Goal: Register for event/course

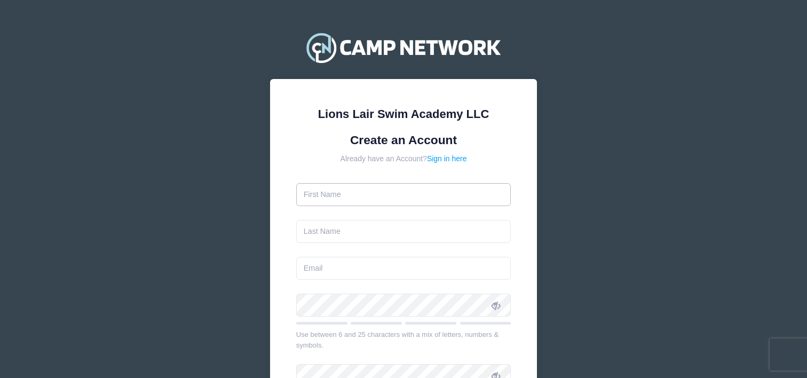
click at [320, 200] on input "text" at bounding box center [403, 194] width 215 height 23
type input "[PERSON_NAME]"
type input "Cosentino"
type input "[EMAIL_ADDRESS][DOMAIN_NAME]"
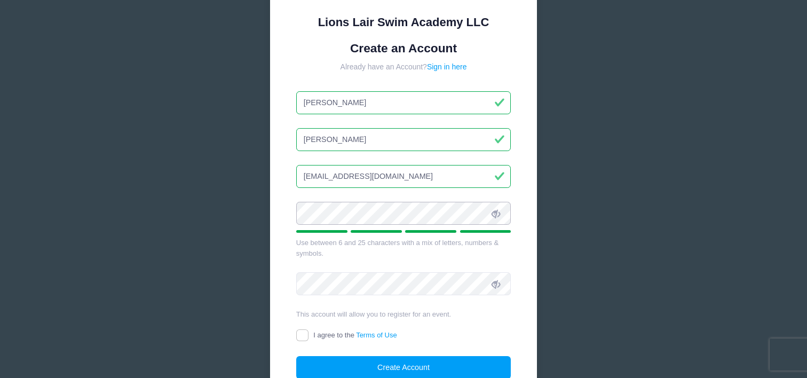
scroll to position [188, 0]
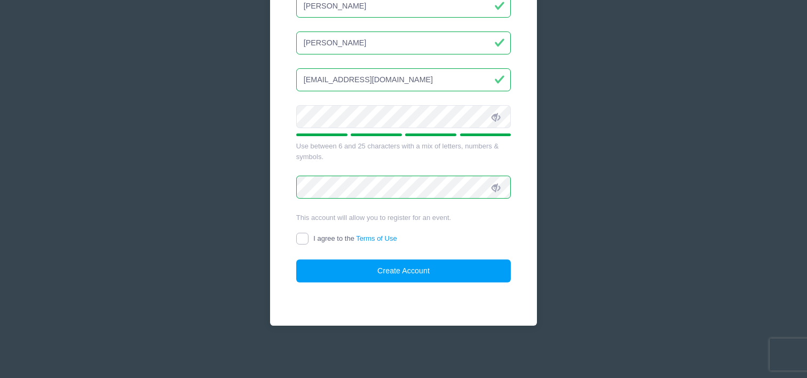
click at [304, 236] on input "I agree to the Terms of Use" at bounding box center [302, 239] width 12 height 12
checkbox input "true"
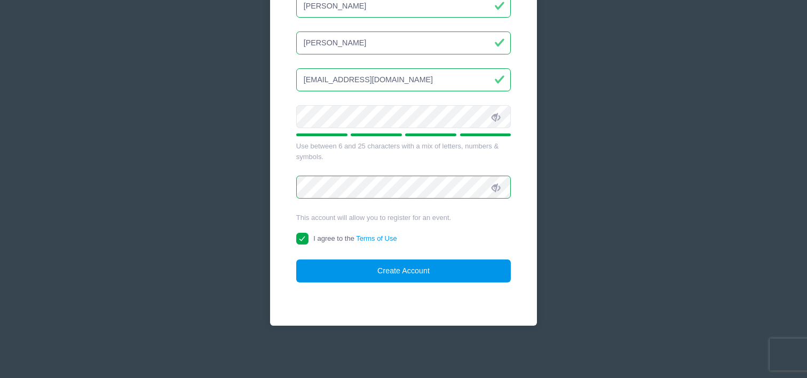
click at [437, 269] on button "Create Account" at bounding box center [403, 270] width 215 height 23
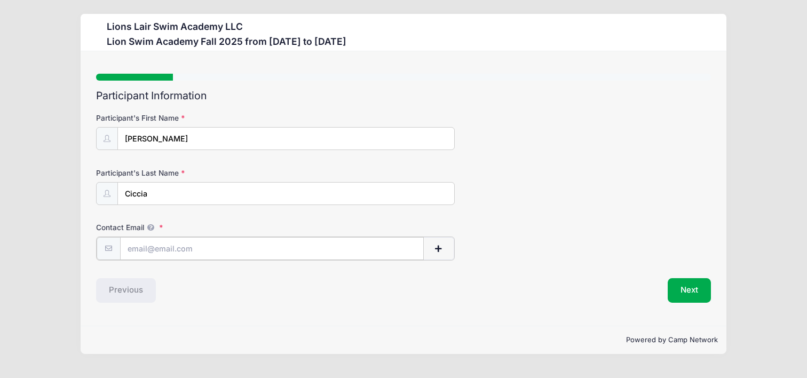
click at [279, 250] on input "Contact Email" at bounding box center [272, 248] width 304 height 23
type input "cc3704@cumc.columbia.edu"
click at [694, 292] on button "Next" at bounding box center [689, 289] width 43 height 25
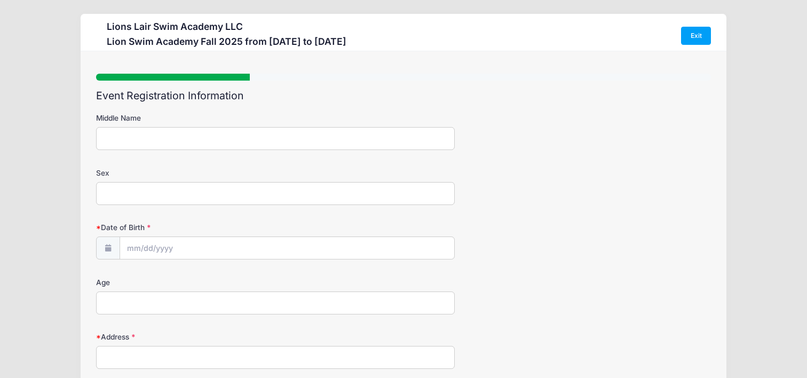
click at [225, 197] on input "Sex" at bounding box center [275, 193] width 359 height 23
type input "female"
click at [164, 248] on input "Date of Birth" at bounding box center [287, 248] width 334 height 23
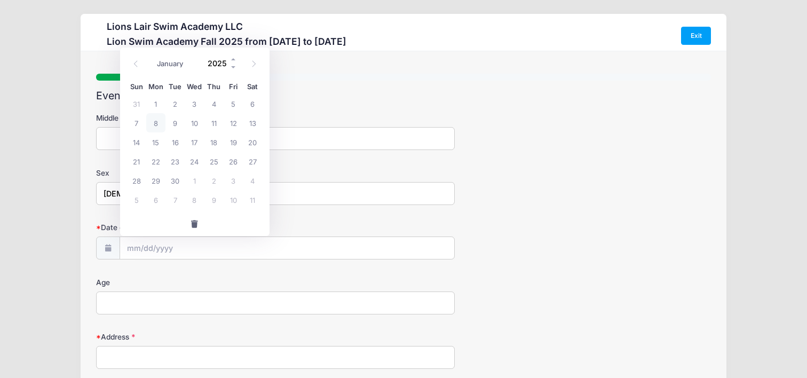
click at [213, 61] on input "2025" at bounding box center [220, 63] width 35 height 16
type input "1"
type input "2013"
click at [231, 163] on span "27" at bounding box center [233, 161] width 19 height 19
type input "09/27/2013"
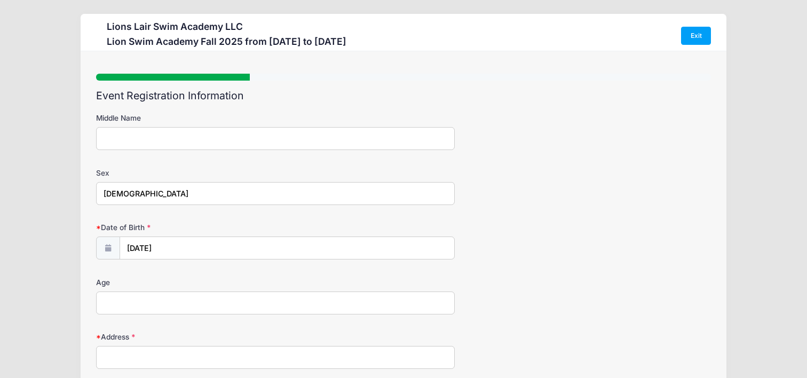
click at [172, 306] on input "Age" at bounding box center [275, 302] width 359 height 23
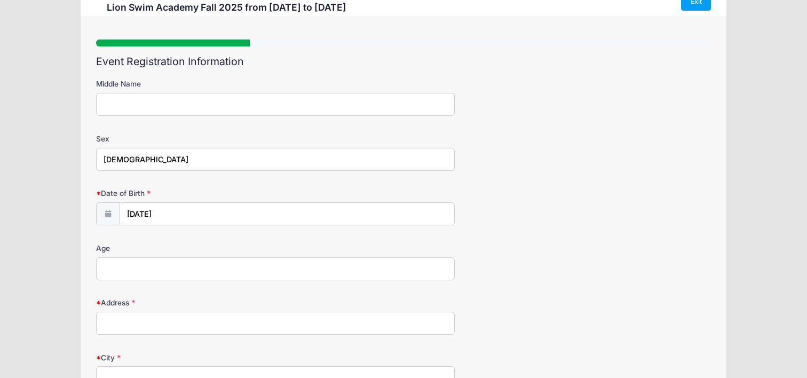
scroll to position [35, 0]
click at [152, 329] on input "Address" at bounding box center [275, 322] width 359 height 23
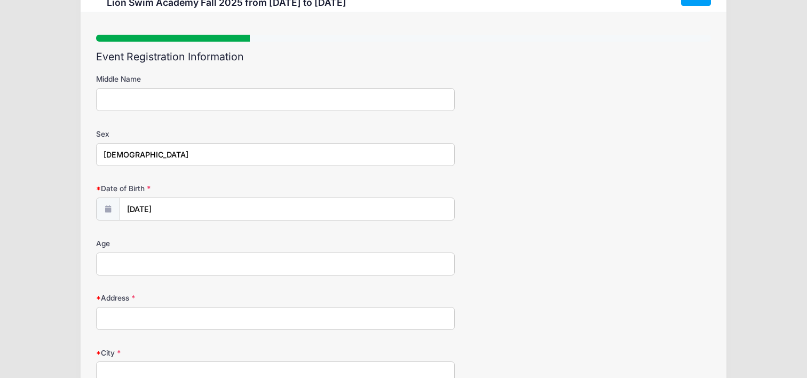
click at [113, 267] on input "Age" at bounding box center [275, 263] width 359 height 23
type input "12"
click at [114, 321] on input "Address" at bounding box center [275, 318] width 359 height 23
type input "[STREET_ADDRESS]"
type input "[US_STATE]"
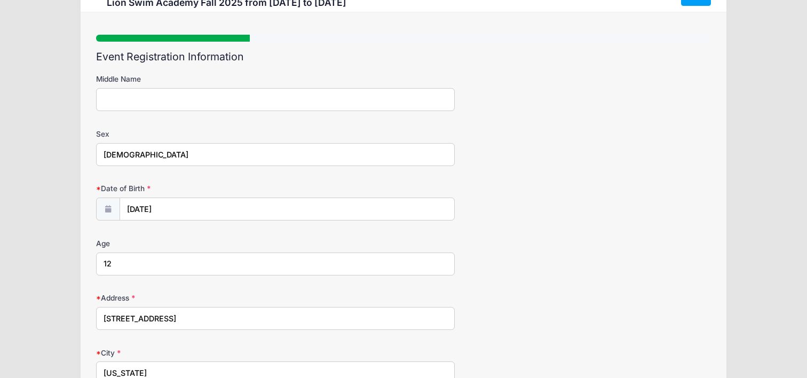
select select "NY"
type input "10025"
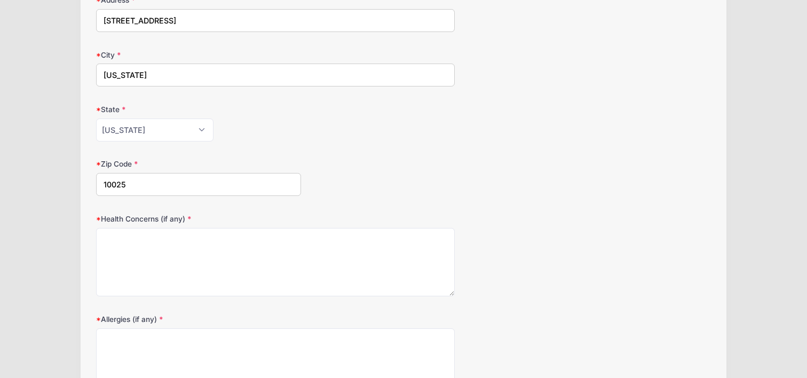
scroll to position [339, 0]
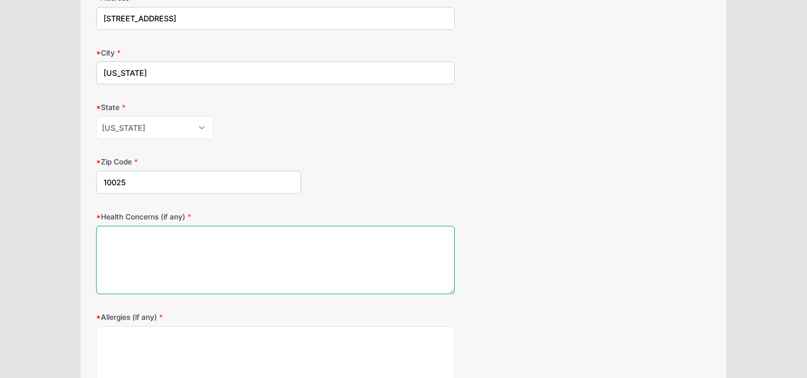
click at [228, 262] on textarea "Health Concerns (if any)" at bounding box center [275, 260] width 359 height 69
type textarea "n"
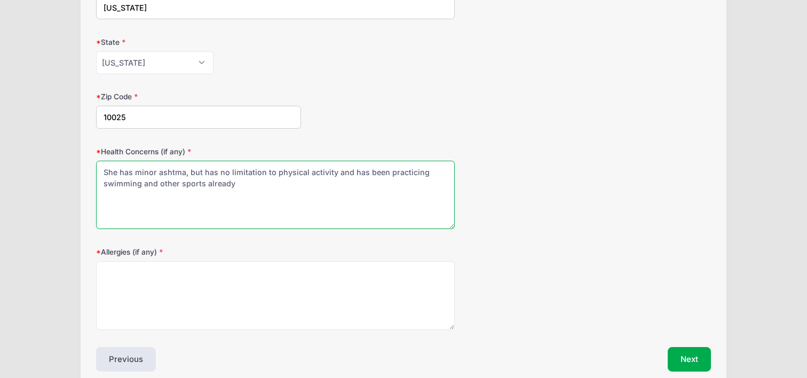
scroll to position [403, 0]
type textarea "She has minor ashtma, but has no limitation to physical activity and has been p…"
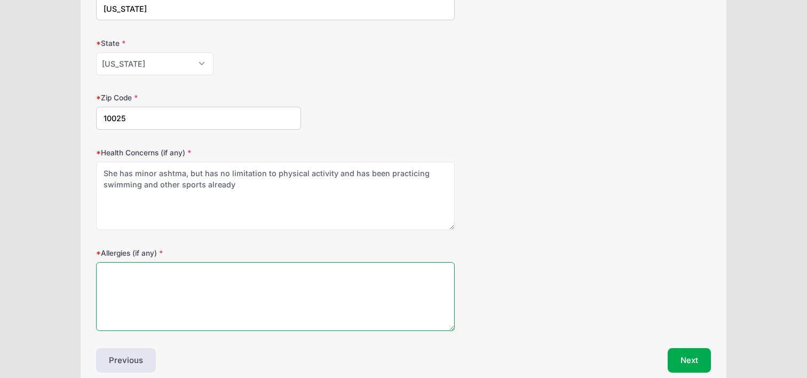
click at [204, 269] on textarea "Allergies (if any)" at bounding box center [275, 296] width 359 height 69
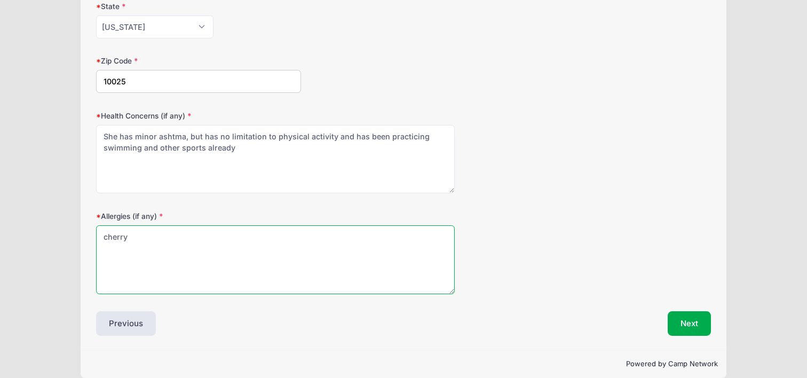
scroll to position [440, 0]
type textarea "cherry (only causes itch and redness near the mouth)"
click at [682, 331] on button "Next" at bounding box center [689, 323] width 43 height 25
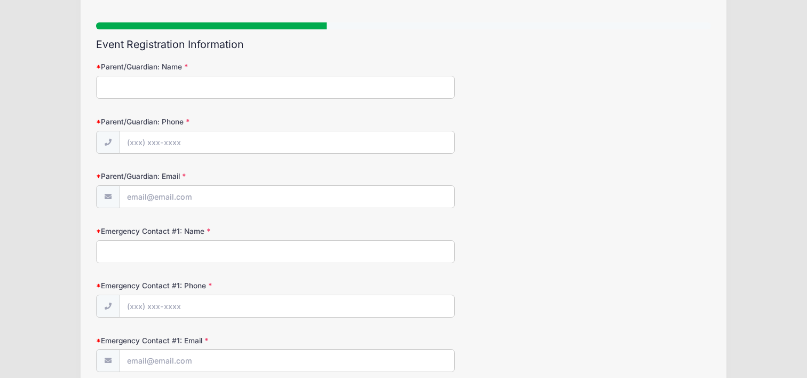
scroll to position [0, 0]
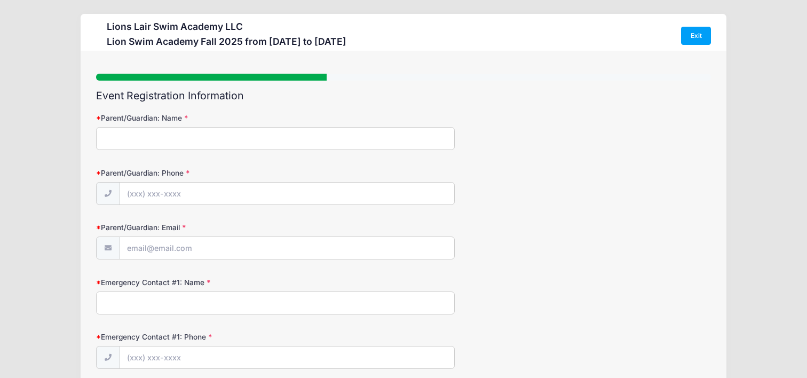
click at [257, 138] on input "Parent/Guardian: Name" at bounding box center [275, 138] width 359 height 23
type input "[PERSON_NAME]"
click at [203, 192] on input "Parent/Guardian: Phone" at bounding box center [287, 194] width 334 height 23
type input "(617) 676-8665"
click at [215, 240] on input "Parent/Guardian: Email" at bounding box center [287, 248] width 334 height 23
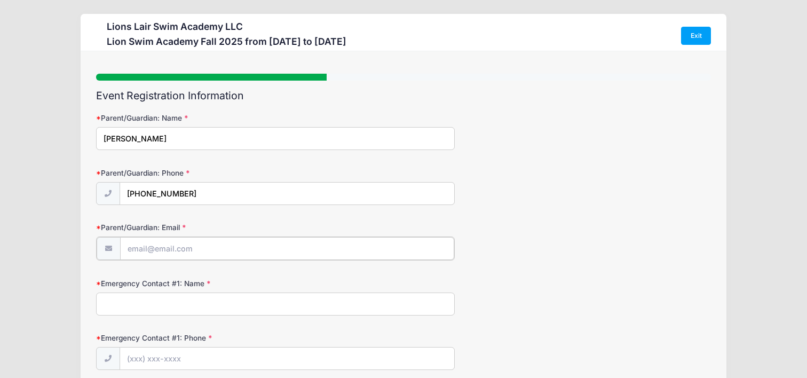
type input "cc3704@cumc.columbia.edu"
click at [195, 308] on input "Emergency Contact #1: Name" at bounding box center [275, 302] width 359 height 23
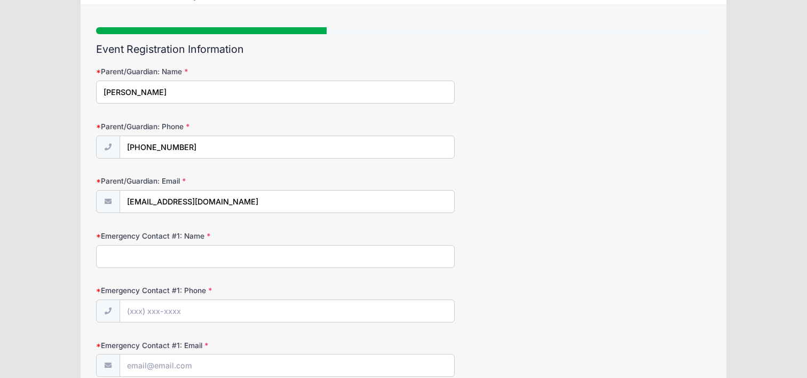
scroll to position [35, 0]
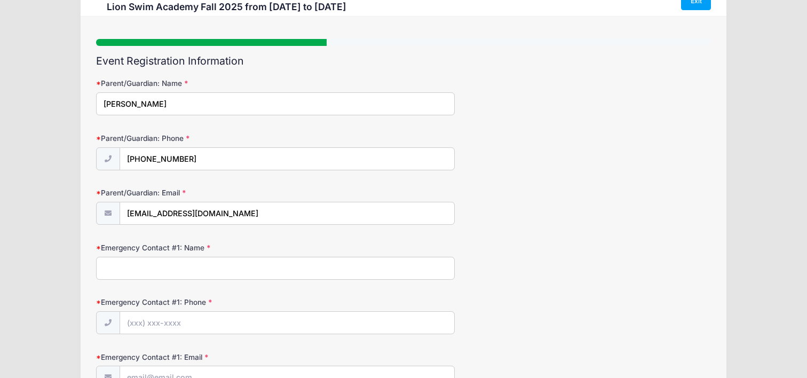
drag, startPoint x: 187, startPoint y: 104, endPoint x: 38, endPoint y: 104, distance: 149.4
click at [38, 104] on div "Lions Lair Swim Academy LLC Lion Swim Academy Fall 2025 from 09/09 to 12/18/202…" at bounding box center [403, 307] width 775 height 685
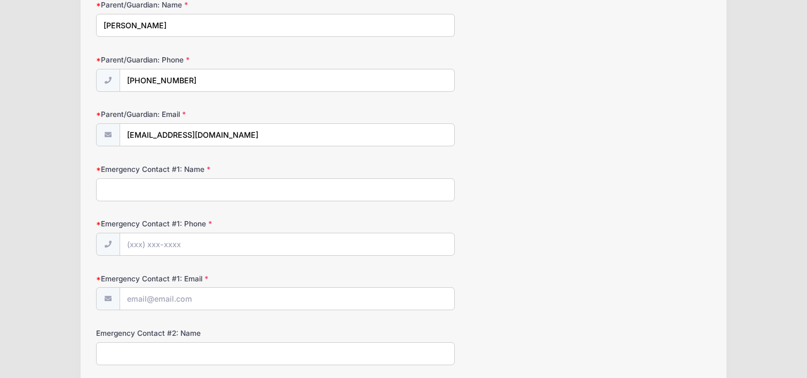
scroll to position [114, 0]
click at [136, 197] on input "Emergency Contact #1: Name" at bounding box center [275, 189] width 359 height 23
paste input "[PERSON_NAME]"
type input "[PERSON_NAME]"
click at [147, 248] on input "Emergency Contact #1: Phone" at bounding box center [287, 244] width 334 height 23
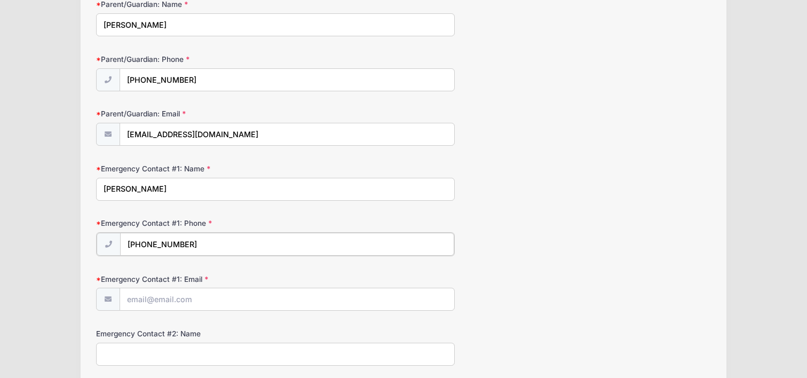
type input "(617) 676-8665"
click at [147, 303] on input "Emergency Contact #1: Email" at bounding box center [287, 298] width 334 height 23
type input "cc3704@cumc.columbia.edu"
click at [185, 354] on input "Emergency Contact #2: Name" at bounding box center [275, 353] width 359 height 23
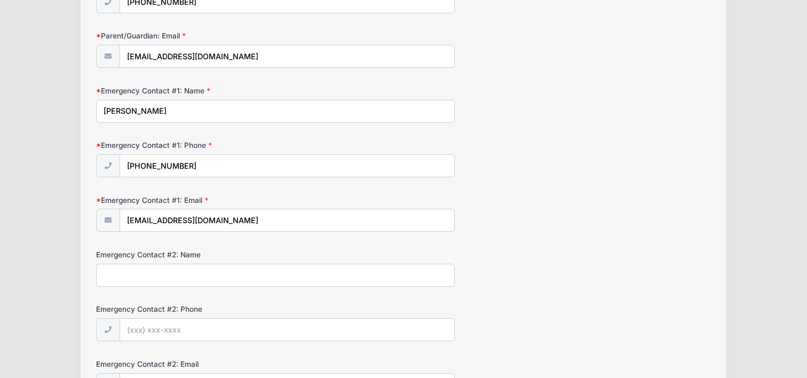
scroll to position [192, 0]
type input "Alberto Ciccia"
click at [167, 330] on input "Emergency Contact #2: Phone" at bounding box center [287, 329] width 334 height 23
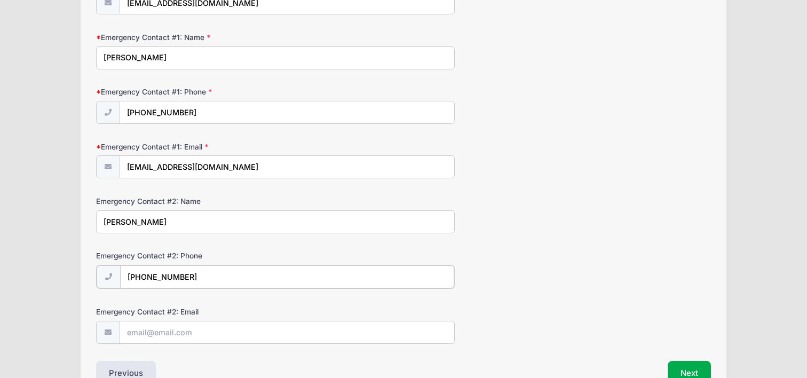
scroll to position [245, 0]
type input "(617) 756-6896"
click at [173, 321] on input "Emergency Contact #2: Email" at bounding box center [287, 331] width 334 height 23
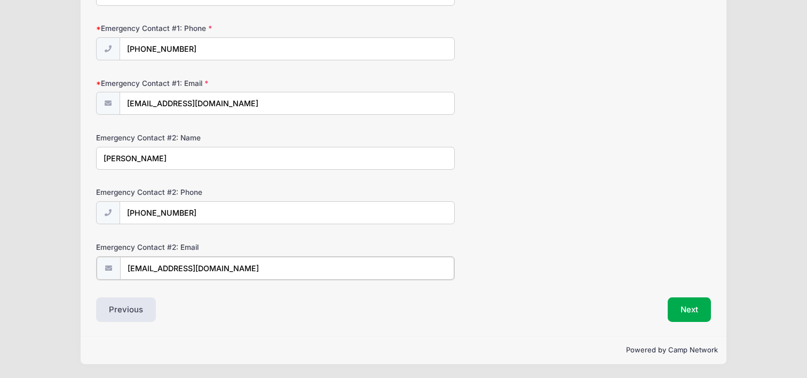
type input "ac3685@cumc.columbia.edu"
click at [665, 305] on div "Next" at bounding box center [559, 309] width 313 height 25
click at [681, 309] on button "Next" at bounding box center [689, 309] width 43 height 25
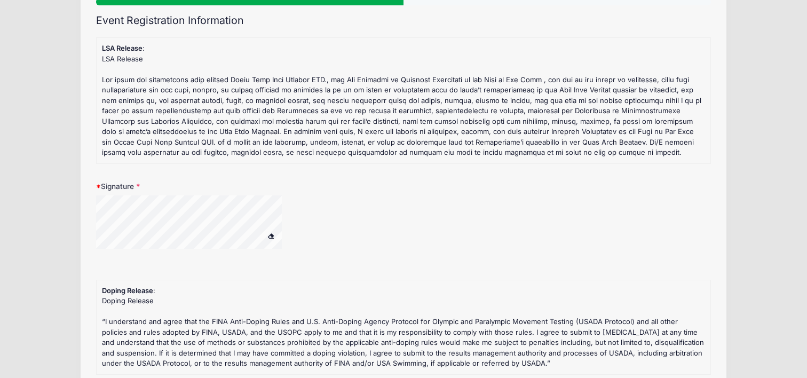
scroll to position [76, 0]
click at [273, 236] on span at bounding box center [270, 235] width 7 height 6
click at [273, 238] on button at bounding box center [271, 234] width 19 height 13
click at [313, 202] on div at bounding box center [275, 227] width 359 height 67
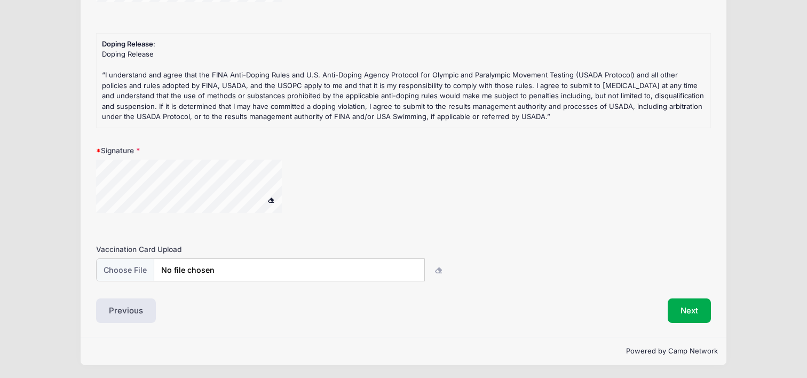
scroll to position [323, 0]
click at [122, 279] on input "file" at bounding box center [260, 269] width 327 height 23
type input "C:\fakepath\Martina School Form2024.PDF"
click at [687, 314] on button "Next" at bounding box center [689, 309] width 43 height 25
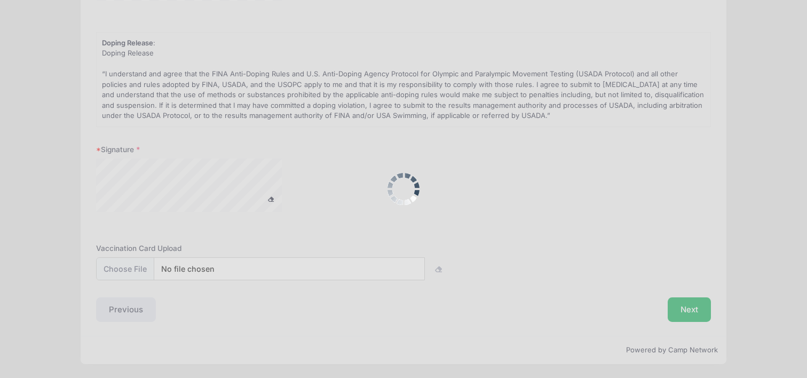
scroll to position [0, 0]
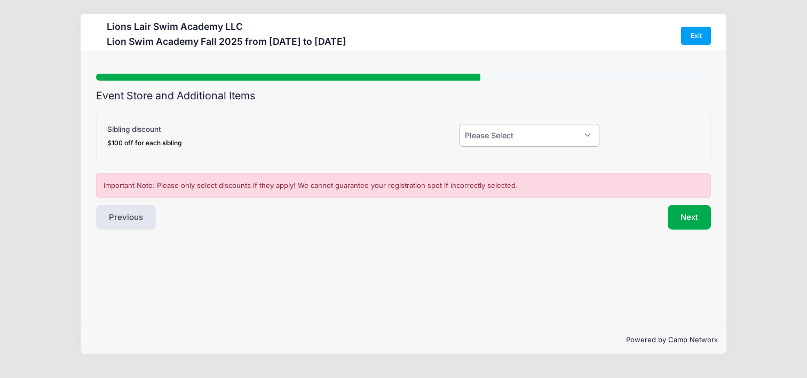
click at [497, 141] on select "Please Select Yes (-$100.00) No" at bounding box center [529, 135] width 140 height 23
click at [477, 136] on select "Please Select Yes (-$100.00) No" at bounding box center [529, 135] width 140 height 23
select select "0"
click at [459, 124] on select "Please Select Yes (-$100.00) No" at bounding box center [529, 135] width 140 height 23
click at [694, 216] on button "Next" at bounding box center [689, 217] width 43 height 25
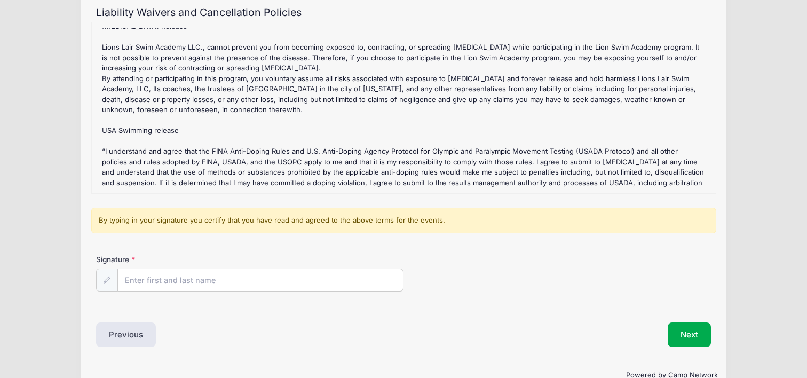
scroll to position [108, 0]
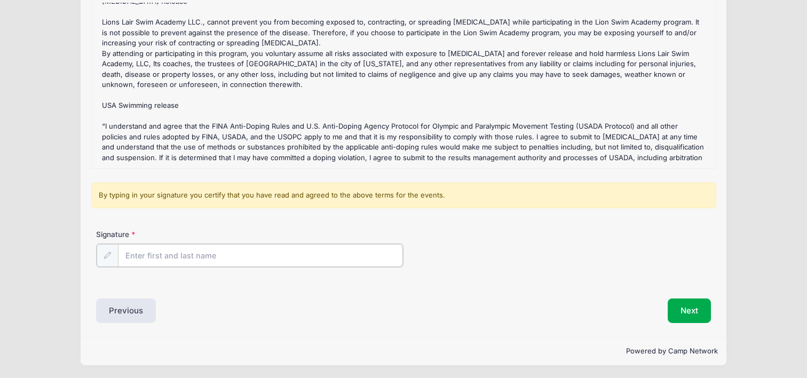
click at [149, 256] on input "Signature" at bounding box center [260, 255] width 285 height 23
type input "claudia cosentino"
click at [690, 316] on button "Next" at bounding box center [689, 309] width 43 height 25
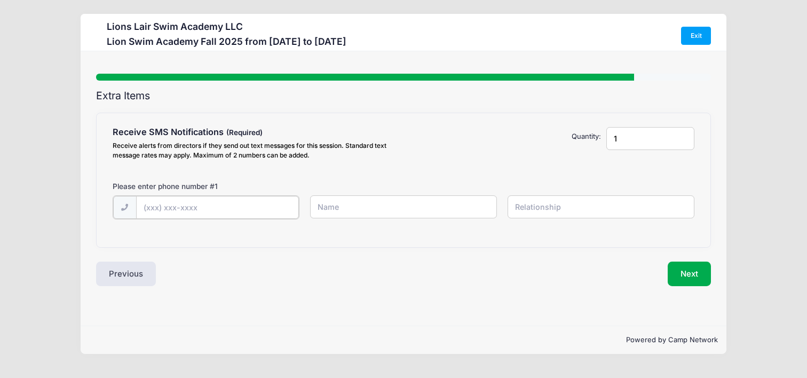
click at [269, 209] on input "text" at bounding box center [217, 207] width 163 height 23
type input "(617) 676-8665"
click at [358, 209] on input "text" at bounding box center [403, 206] width 187 height 23
type input "claudia"
click at [574, 210] on input "text" at bounding box center [601, 206] width 187 height 23
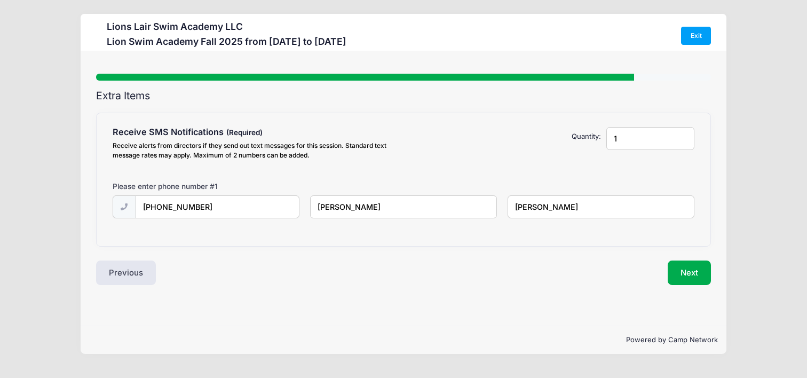
type input "cosentino"
click at [628, 130] on input "1" at bounding box center [650, 138] width 89 height 23
type input "2"
click at [683, 137] on input "2" at bounding box center [650, 138] width 89 height 23
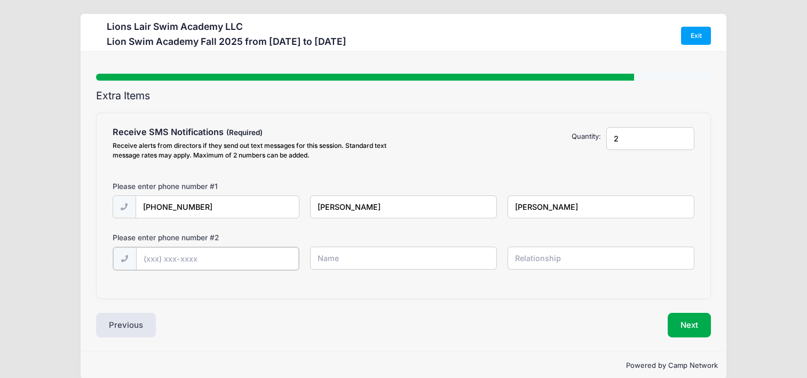
click at [212, 256] on input "text" at bounding box center [217, 258] width 163 height 23
type input "(617) 756-6896"
click at [362, 261] on input "text" at bounding box center [403, 258] width 187 height 23
type input "alberto"
click at [559, 260] on input "text" at bounding box center [601, 258] width 187 height 23
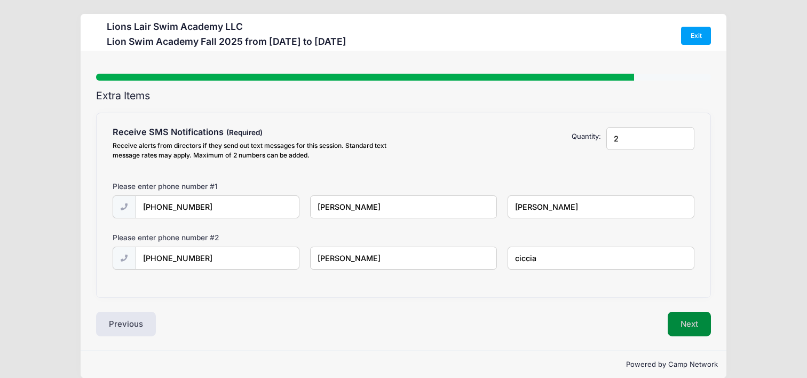
type input "ciccia"
click at [685, 325] on button "Next" at bounding box center [689, 324] width 43 height 25
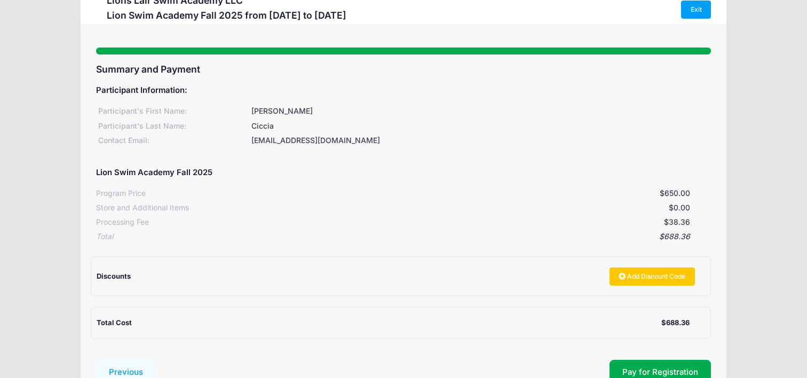
scroll to position [109, 0]
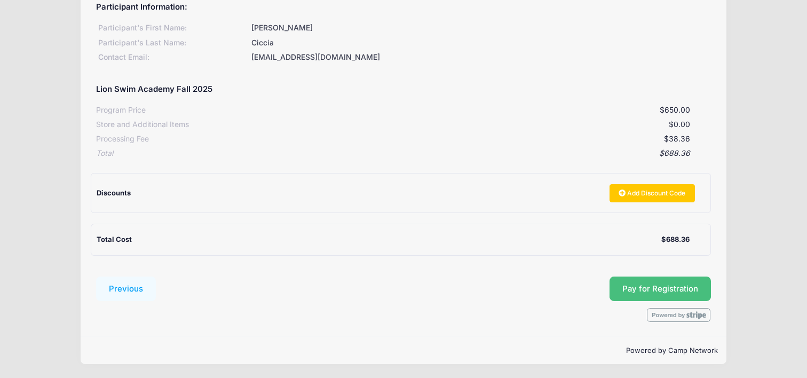
click at [627, 291] on button "Pay for Registration" at bounding box center [659, 288] width 101 height 25
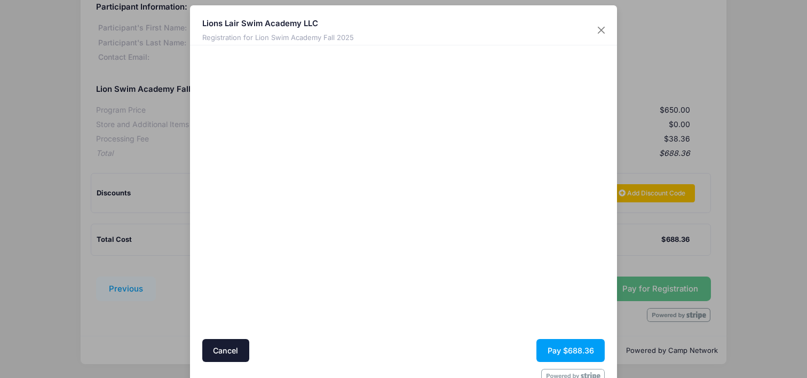
scroll to position [0, 0]
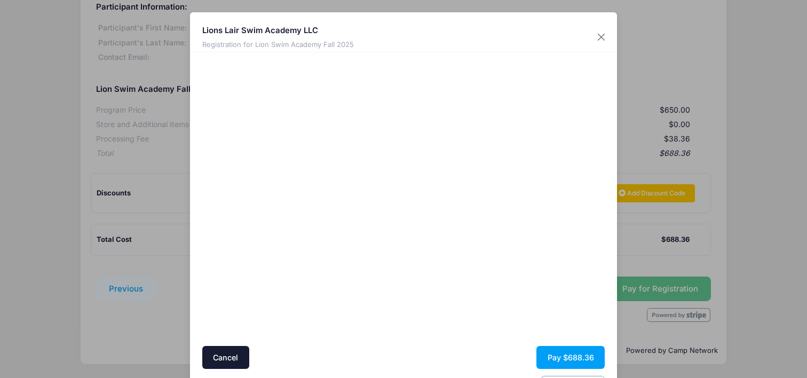
click at [572, 308] on div at bounding box center [507, 199] width 196 height 283
click at [584, 358] on button "Pay $688.36" at bounding box center [570, 357] width 68 height 23
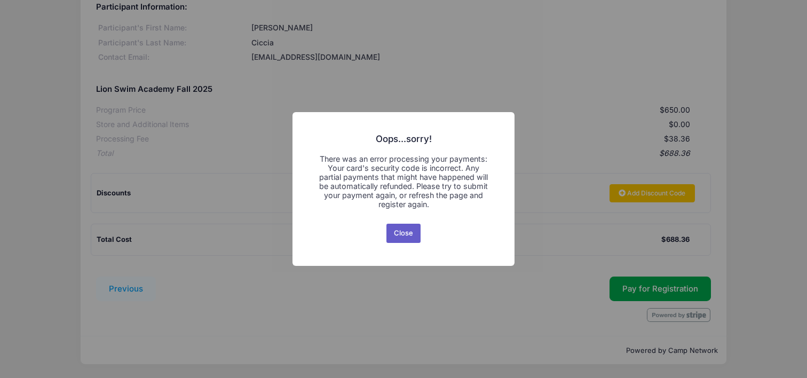
click at [402, 232] on button "Close" at bounding box center [403, 233] width 35 height 19
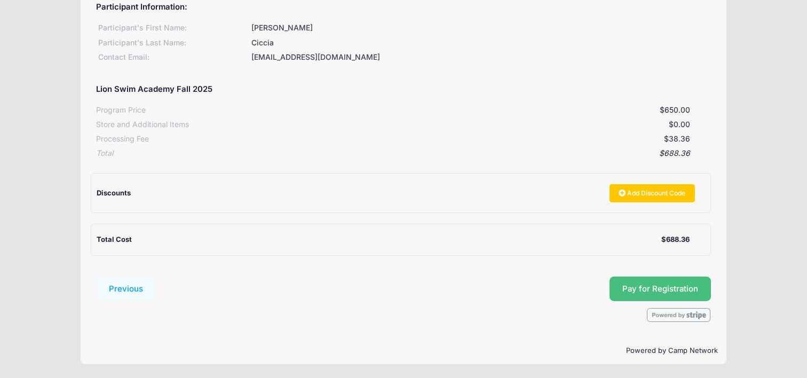
click at [668, 289] on button "Pay for Registration" at bounding box center [659, 288] width 101 height 25
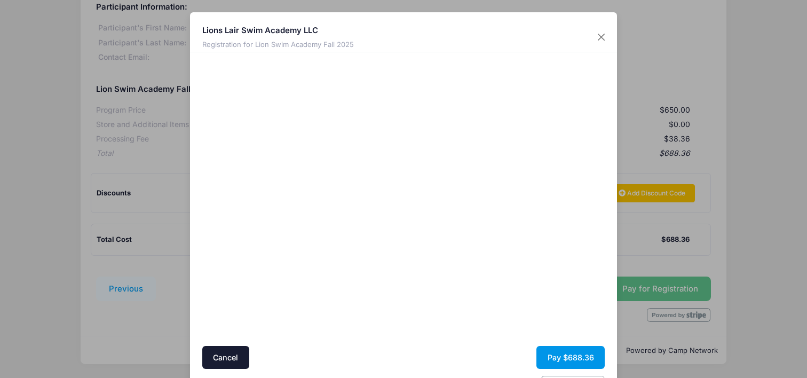
click at [581, 360] on button "Pay $688.36" at bounding box center [570, 357] width 68 height 23
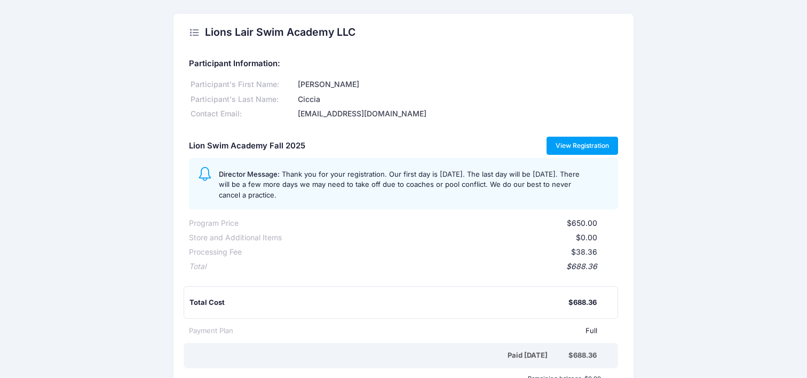
click at [576, 146] on link "View Registration" at bounding box center [582, 146] width 72 height 18
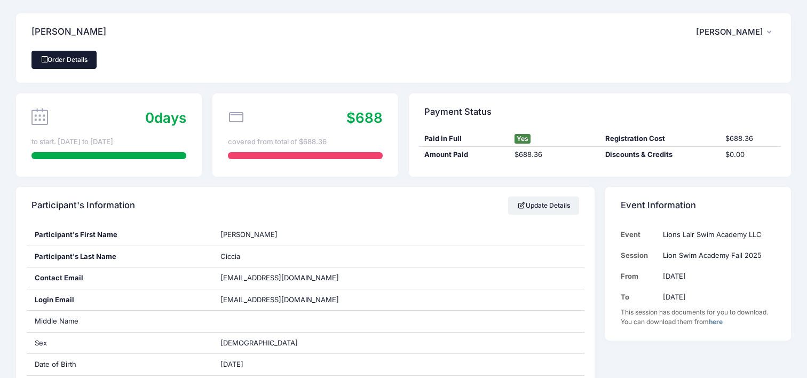
click at [57, 62] on link "Order Details" at bounding box center [63, 60] width 65 height 18
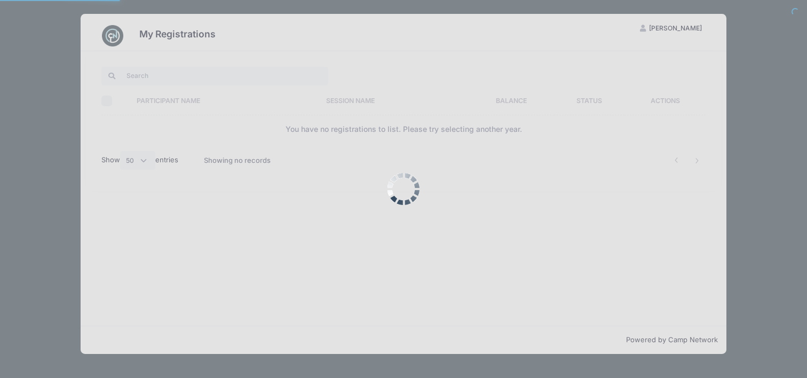
select select "50"
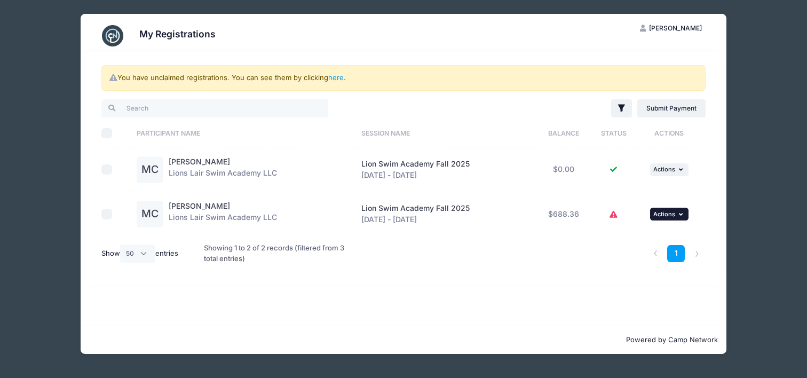
click at [670, 213] on span "Actions" at bounding box center [664, 213] width 22 height 7
click at [472, 275] on div "You have unclaimed registrations. You can see them by clicking here . Filter Fi…" at bounding box center [404, 167] width 636 height 233
click at [338, 76] on link "here" at bounding box center [335, 77] width 15 height 9
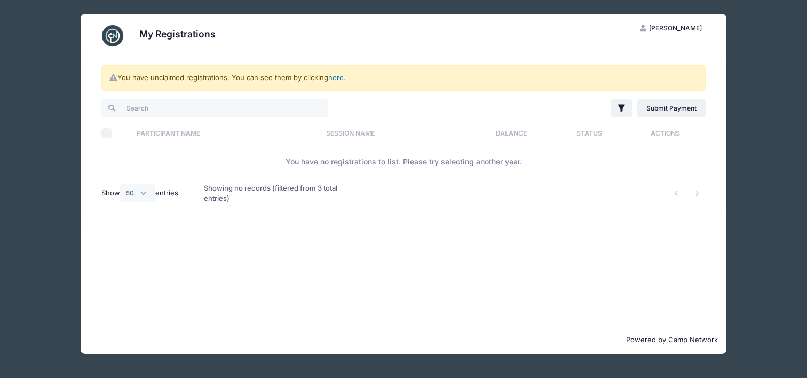
click at [334, 76] on link "here" at bounding box center [335, 77] width 15 height 9
click at [319, 67] on div "You have unclaimed registrations. You can see them by clicking here ." at bounding box center [403, 78] width 604 height 26
click at [331, 77] on link "here" at bounding box center [335, 77] width 15 height 9
click at [785, 175] on div "My Registrations CC Claudia Cosentino My Account Logout You have unclaimed regi…" at bounding box center [403, 184] width 775 height 368
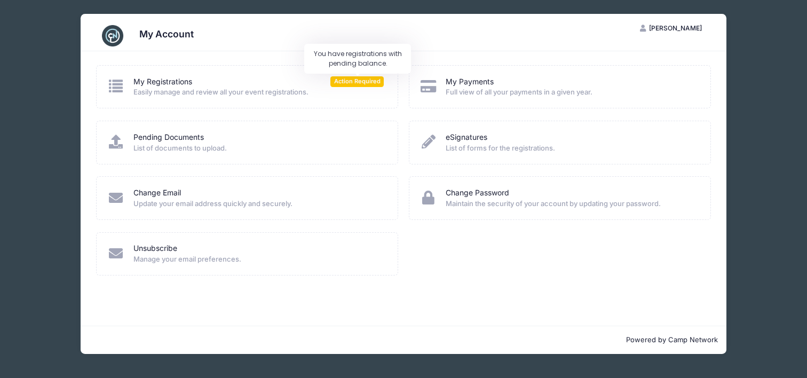
click at [351, 82] on span "Action Required" at bounding box center [356, 81] width 53 height 10
click at [361, 72] on div "My Registrations Action Required Easily manage and review all your event regist…" at bounding box center [247, 86] width 302 height 43
click at [200, 83] on div "My Registrations Action Required" at bounding box center [258, 81] width 251 height 11
click at [685, 29] on span "[PERSON_NAME]" at bounding box center [675, 28] width 53 height 8
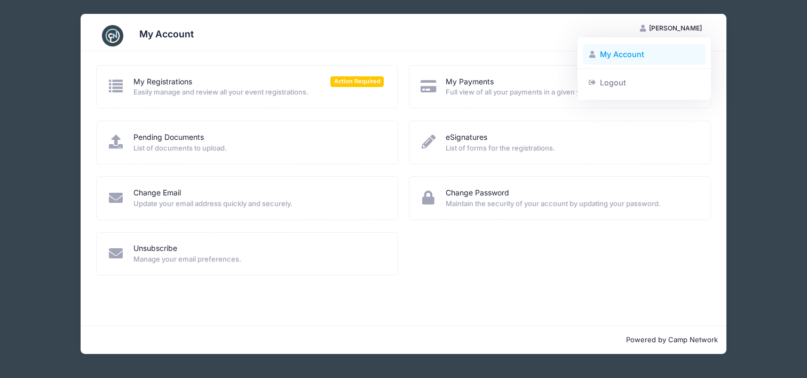
click at [629, 53] on link "My Account" at bounding box center [644, 54] width 123 height 20
click at [172, 35] on h3 "My Account" at bounding box center [166, 33] width 54 height 11
click at [653, 27] on span "[PERSON_NAME]" at bounding box center [675, 28] width 53 height 8
click at [617, 54] on link "My Account" at bounding box center [644, 54] width 123 height 20
click at [323, 91] on span "Easily manage and review all your event registrations." at bounding box center [258, 92] width 251 height 11
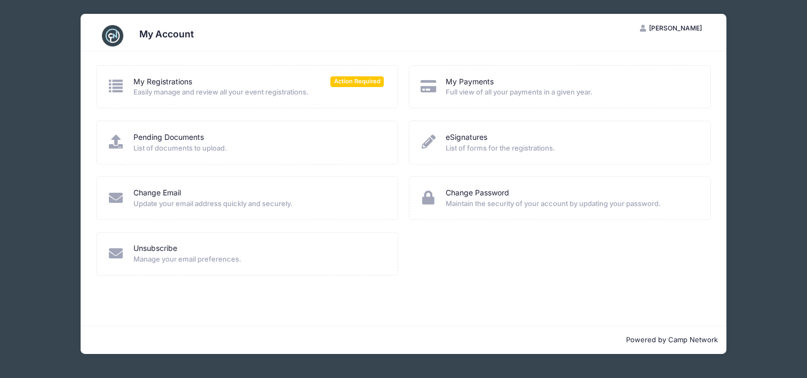
click at [656, 26] on span "[PERSON_NAME]" at bounding box center [675, 28] width 53 height 8
click at [623, 58] on link "My Account" at bounding box center [644, 54] width 123 height 20
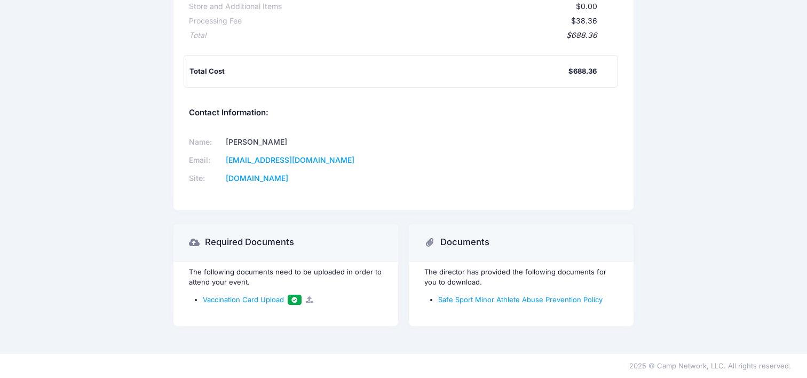
scroll to position [229, 0]
click at [525, 304] on link "Safe Sport Minor Athlete Abuse Prevention Policy" at bounding box center [520, 301] width 164 height 9
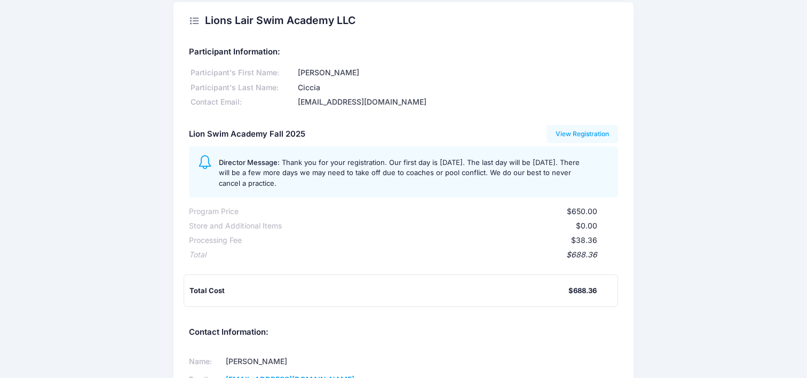
scroll to position [0, 0]
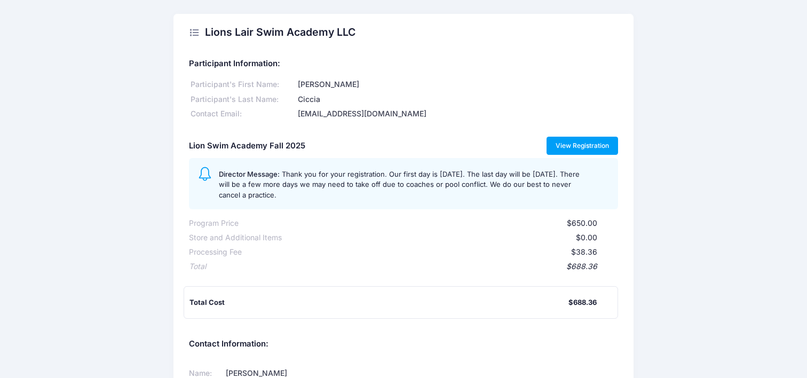
click at [585, 146] on link "View Registration" at bounding box center [582, 146] width 72 height 18
click at [349, 283] on div "Participant Information: Participant's First Name: Martina Participant's Last N…" at bounding box center [403, 184] width 429 height 267
click at [574, 139] on link "View Registration" at bounding box center [582, 146] width 72 height 18
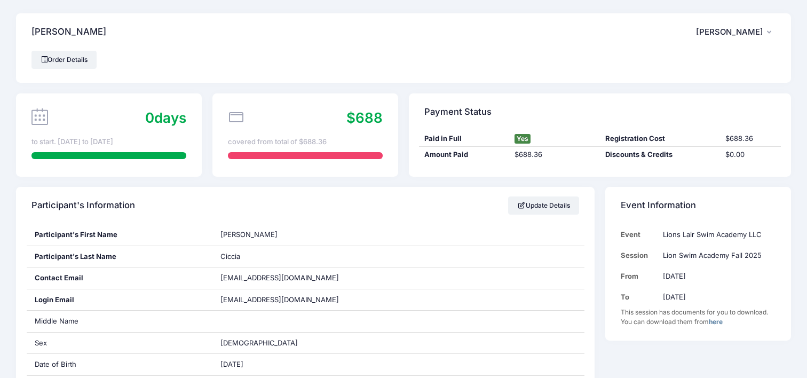
click at [742, 29] on span "Claudia Cosentino" at bounding box center [729, 32] width 67 height 10
click at [684, 61] on link "My Account" at bounding box center [708, 61] width 123 height 20
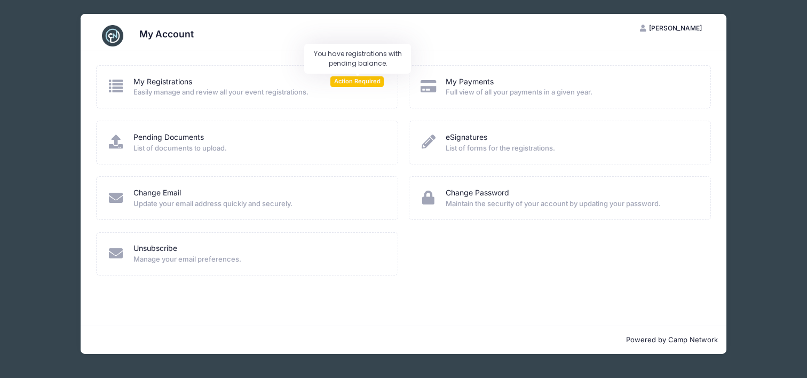
click at [354, 82] on span "Action Required" at bounding box center [356, 81] width 53 height 10
click at [361, 59] on div "My Registrations Action Required Easily manage and review all your event regist…" at bounding box center [404, 188] width 646 height 274
click at [357, 84] on span "Action Required" at bounding box center [356, 81] width 53 height 10
click at [651, 29] on span "[PERSON_NAME]" at bounding box center [675, 28] width 53 height 8
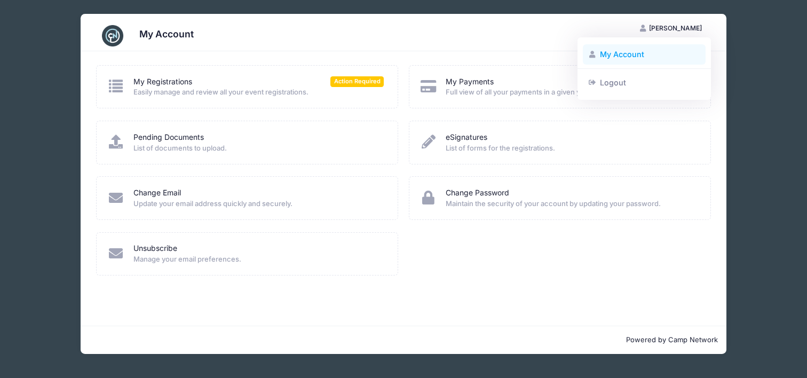
click at [630, 50] on link "My Account" at bounding box center [644, 54] width 123 height 20
click at [187, 144] on span "List of documents to upload." at bounding box center [258, 148] width 251 height 11
click at [187, 137] on link "Pending Documents" at bounding box center [168, 137] width 70 height 11
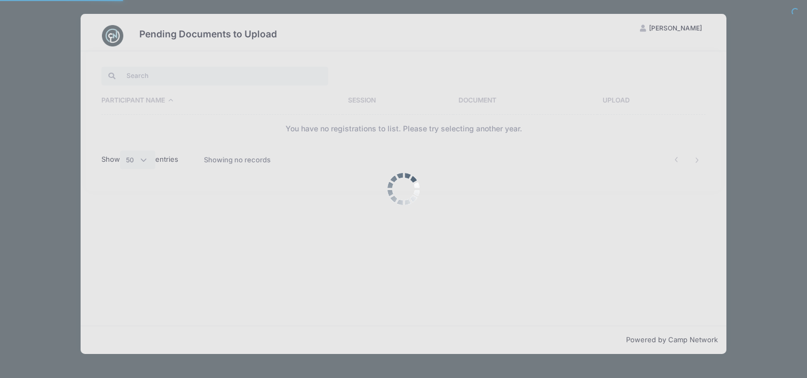
select select "50"
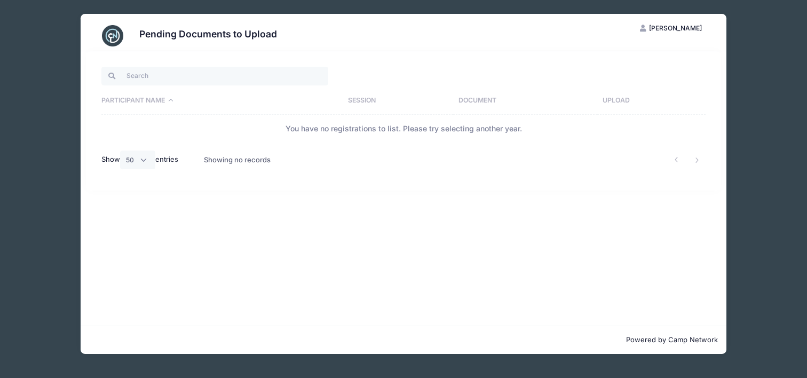
click at [684, 26] on span "[PERSON_NAME]" at bounding box center [675, 28] width 53 height 8
click at [628, 51] on link "My Account" at bounding box center [644, 54] width 123 height 20
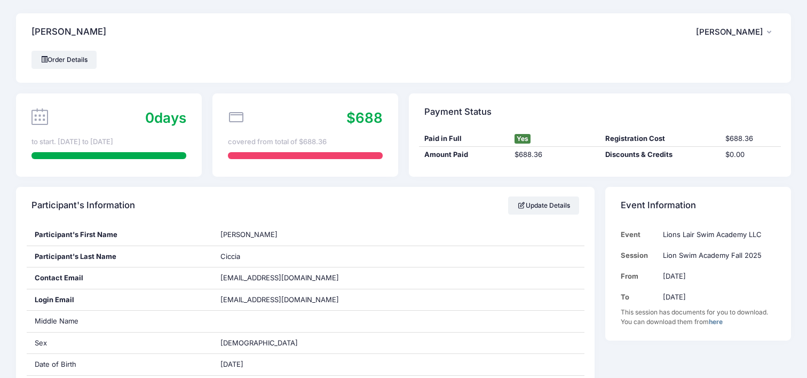
click at [718, 34] on span "[PERSON_NAME]" at bounding box center [729, 32] width 67 height 10
click at [678, 87] on link "Logout" at bounding box center [708, 89] width 123 height 20
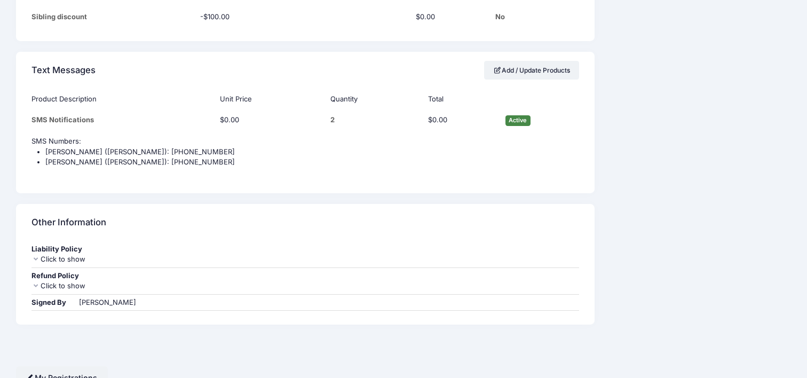
scroll to position [1052, 0]
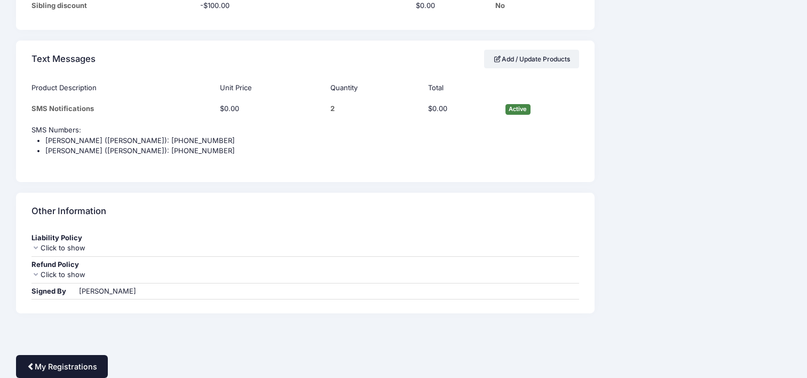
click at [59, 361] on link "My Registrations" at bounding box center [62, 366] width 92 height 23
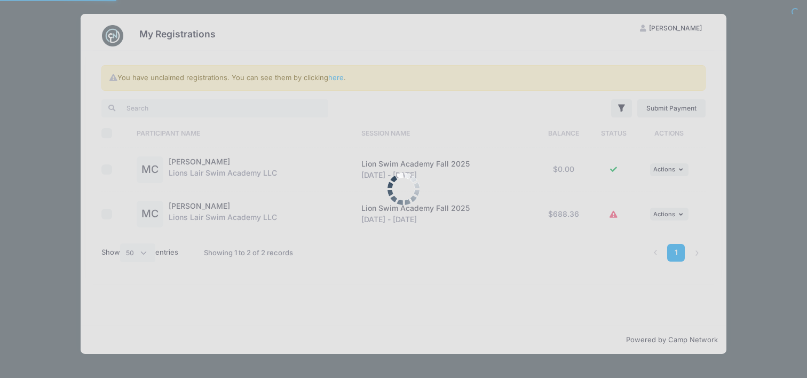
select select "50"
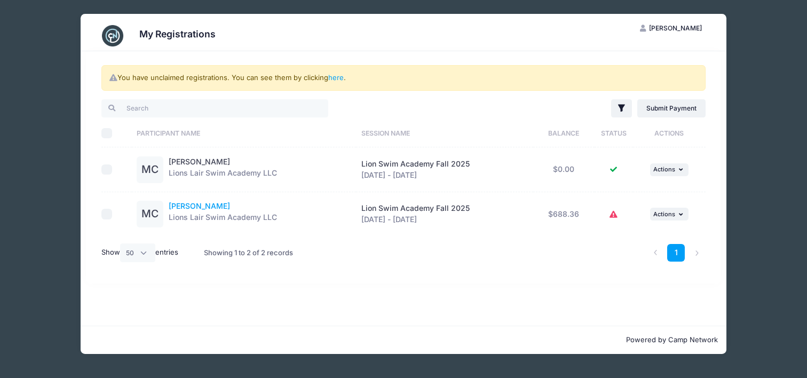
click at [186, 208] on link "Martina Ciccia" at bounding box center [199, 205] width 61 height 9
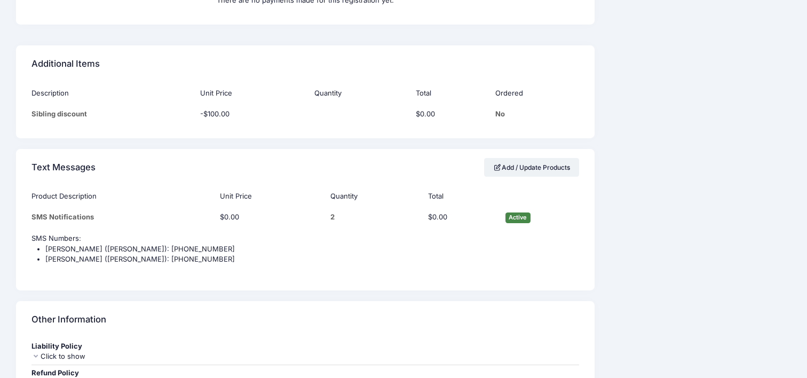
scroll to position [1052, 0]
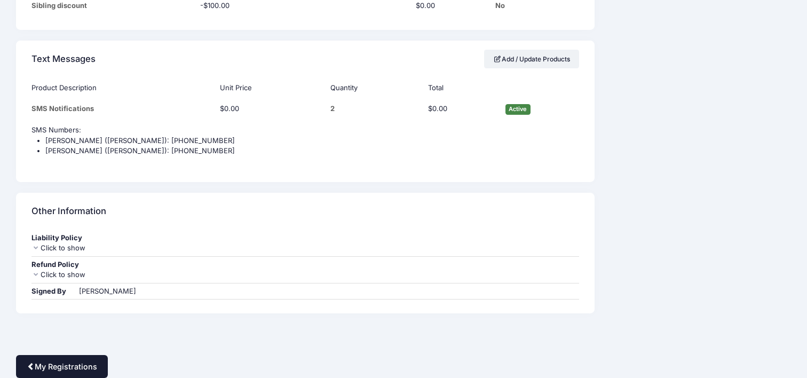
click at [68, 362] on link "My Registrations" at bounding box center [62, 366] width 92 height 23
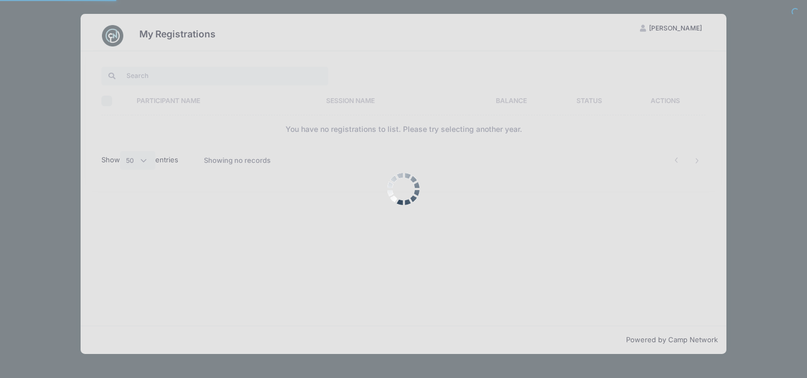
select select "50"
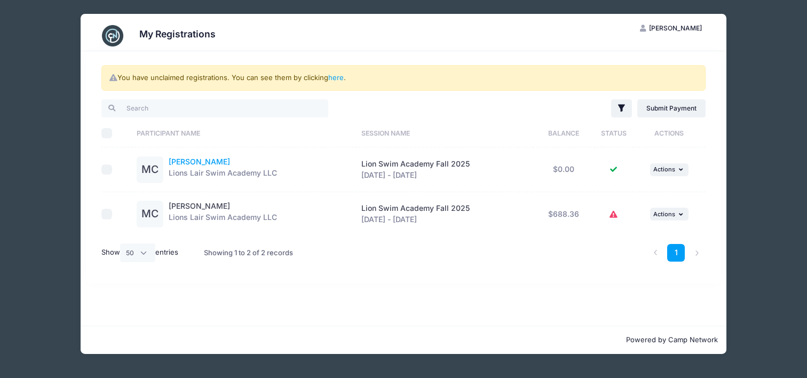
click at [188, 161] on link "[PERSON_NAME]" at bounding box center [199, 161] width 61 height 9
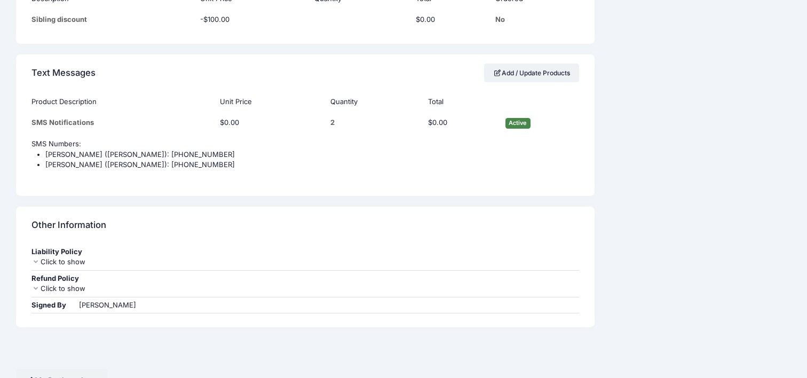
scroll to position [1052, 0]
